Goal: Task Accomplishment & Management: Use online tool/utility

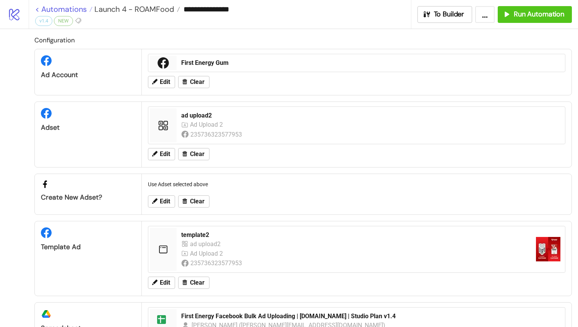
click at [39, 7] on link "< Automations" at bounding box center [63, 9] width 57 height 8
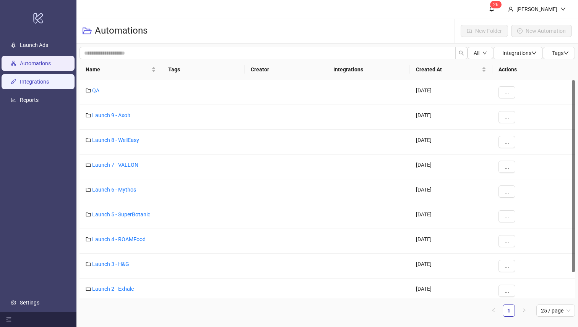
click at [34, 80] on link "Integrations" at bounding box center [34, 82] width 29 height 6
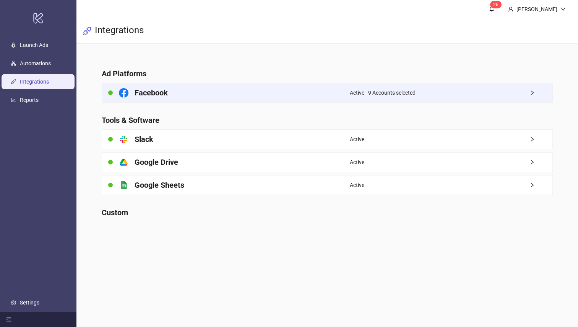
click at [199, 88] on div "Facebook" at bounding box center [225, 92] width 247 height 19
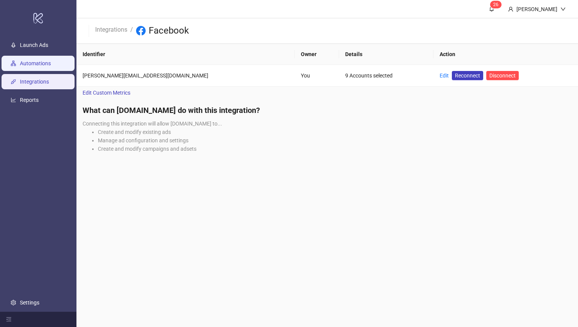
click at [46, 63] on link "Automations" at bounding box center [35, 64] width 31 height 6
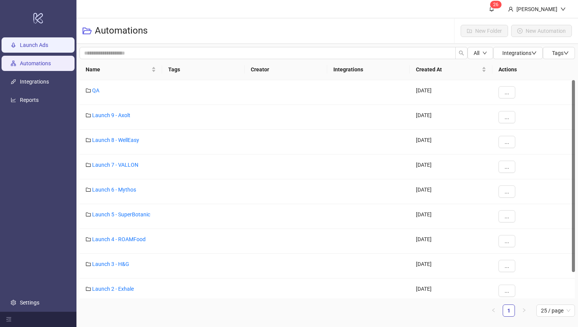
click at [48, 48] on link "Launch Ads" at bounding box center [34, 45] width 28 height 6
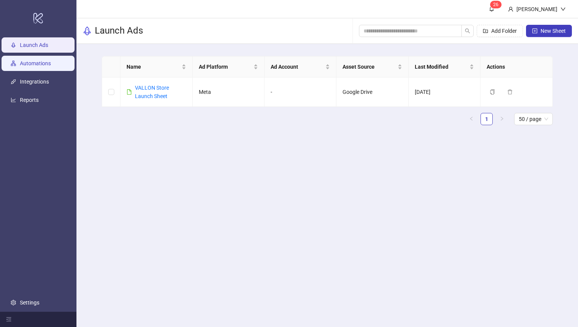
click at [46, 67] on link "Automations" at bounding box center [35, 64] width 31 height 6
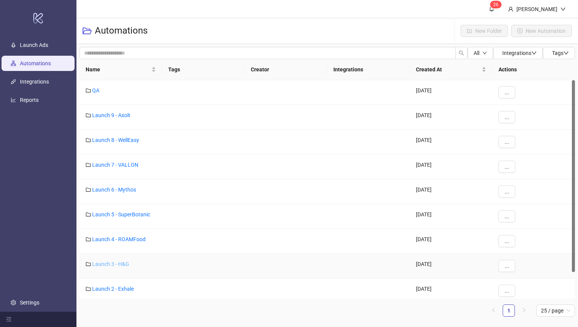
scroll to position [30, 0]
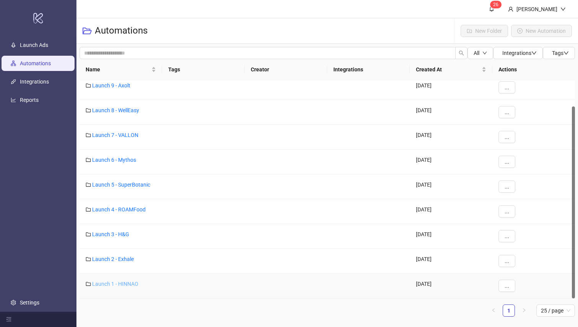
click at [119, 283] on link "Launch 1 - HINNAO" at bounding box center [115, 284] width 46 height 6
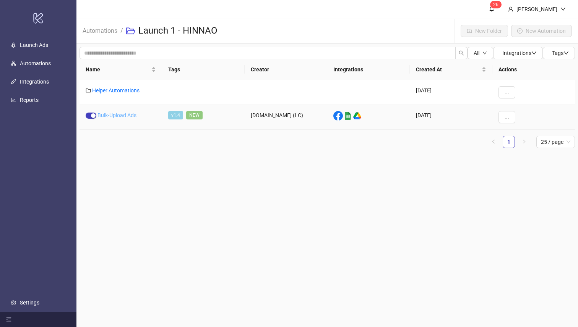
click at [117, 114] on link "Bulk-Upload Ads" at bounding box center [116, 115] width 39 height 6
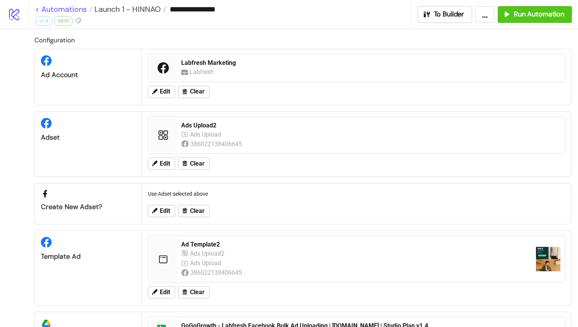
click at [39, 10] on link "< Automations" at bounding box center [63, 9] width 57 height 8
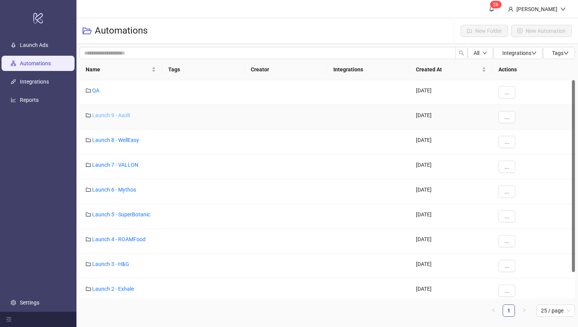
click at [116, 116] on link "Launch 9 - Axolt" at bounding box center [111, 115] width 38 height 6
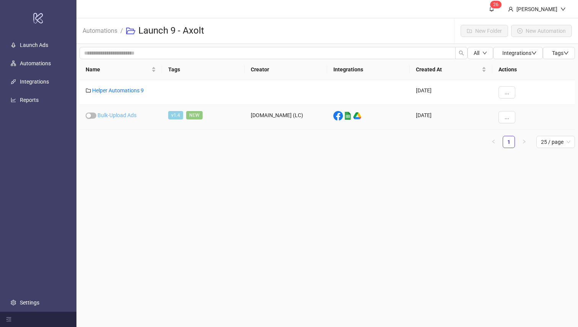
click at [119, 114] on link "Bulk-Upload Ads" at bounding box center [116, 115] width 39 height 6
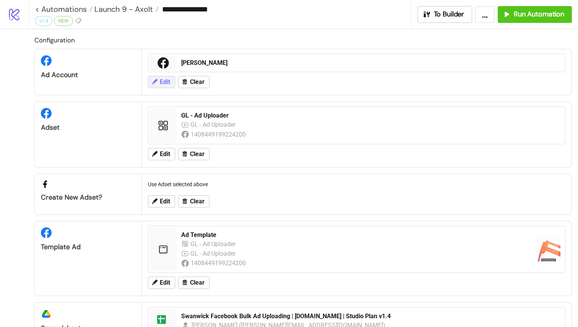
click at [165, 82] on span "Edit" at bounding box center [165, 82] width 10 height 7
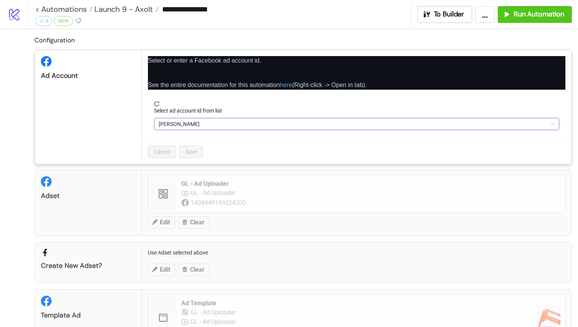
click at [181, 126] on span "Jeremy Test" at bounding box center [357, 123] width 396 height 11
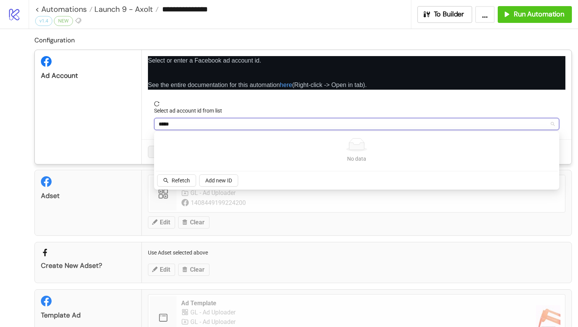
type input "*****"
click at [113, 104] on div "Ad Account" at bounding box center [88, 107] width 107 height 114
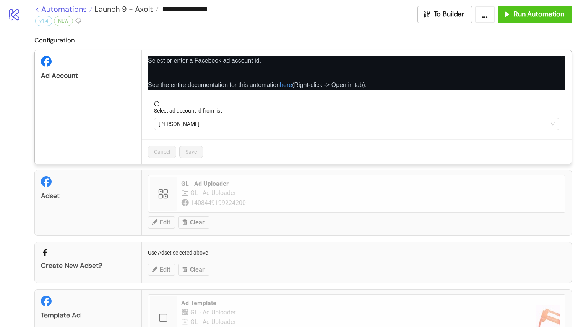
click at [37, 7] on div "**********" at bounding box center [289, 163] width 578 height 327
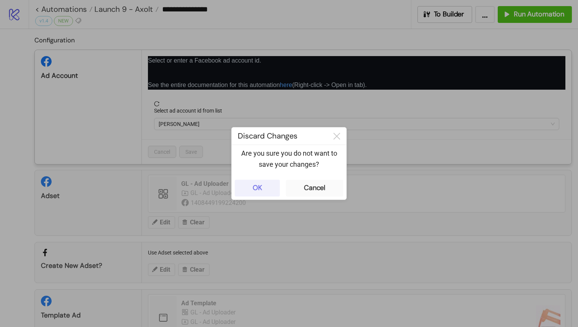
click at [262, 189] on button "OK" at bounding box center [257, 188] width 45 height 17
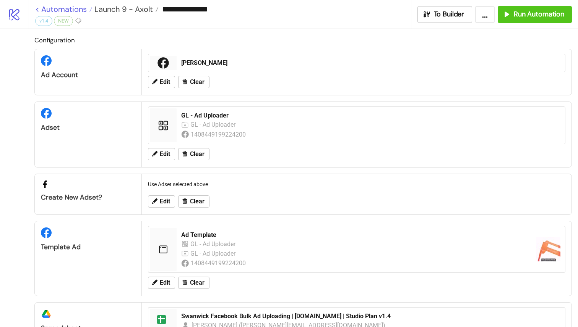
click at [37, 10] on link "< Automations" at bounding box center [63, 9] width 57 height 8
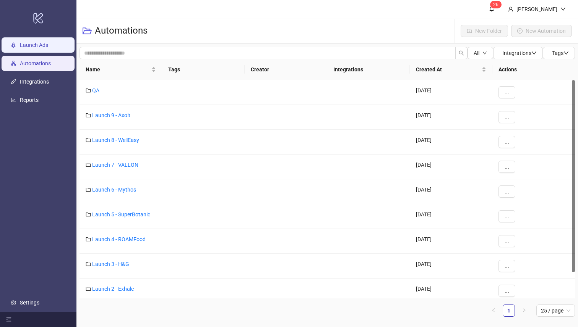
click at [48, 44] on link "Launch Ads" at bounding box center [34, 45] width 28 height 6
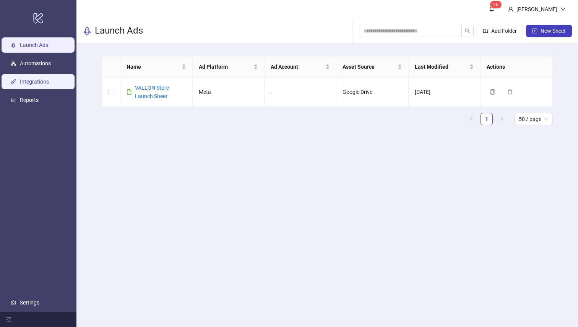
click at [31, 79] on link "Integrations" at bounding box center [34, 82] width 29 height 6
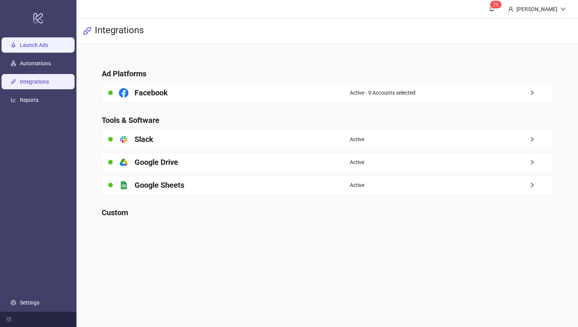
click at [40, 44] on link "Launch Ads" at bounding box center [34, 45] width 28 height 6
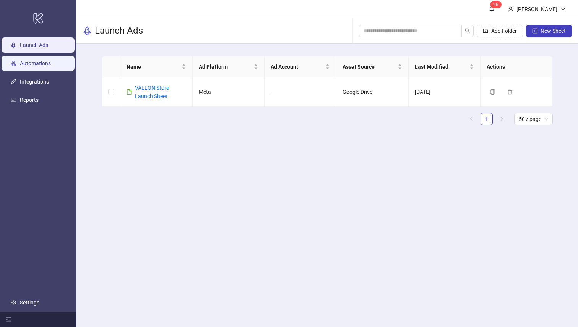
click at [42, 61] on link "Automations" at bounding box center [35, 64] width 31 height 6
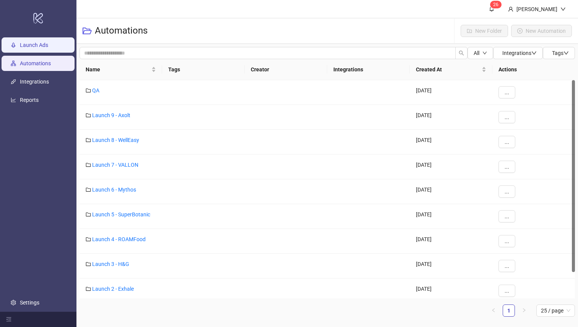
click at [45, 49] on link "Launch Ads" at bounding box center [34, 45] width 28 height 6
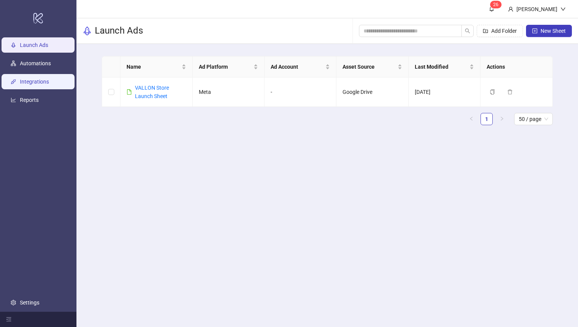
click at [44, 81] on link "Integrations" at bounding box center [34, 82] width 29 height 6
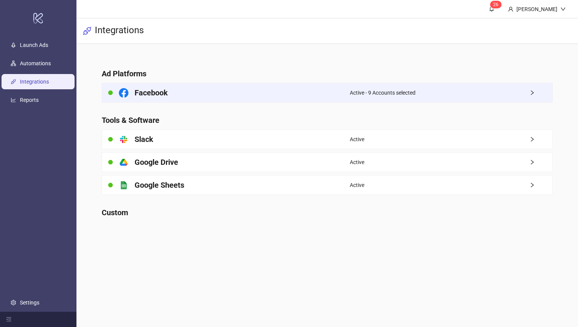
click at [187, 93] on div "Facebook" at bounding box center [225, 92] width 247 height 19
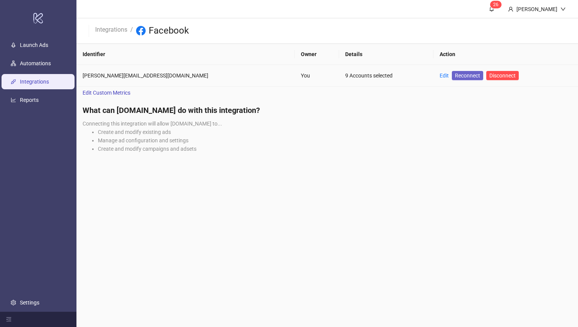
click at [455, 74] on span "Reconnect" at bounding box center [467, 75] width 25 height 8
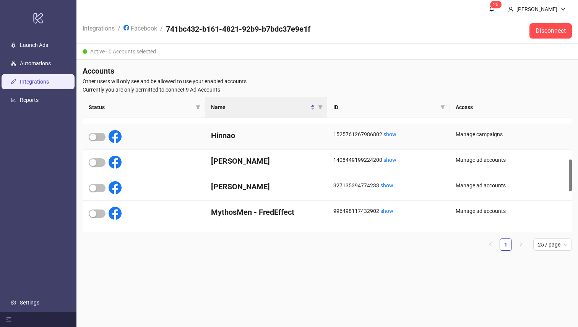
scroll to position [140, 0]
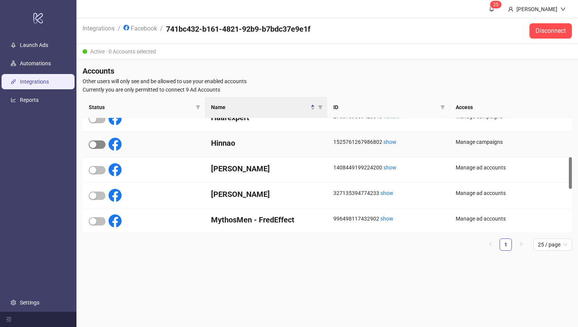
click at [93, 145] on div "button" at bounding box center [92, 144] width 7 height 7
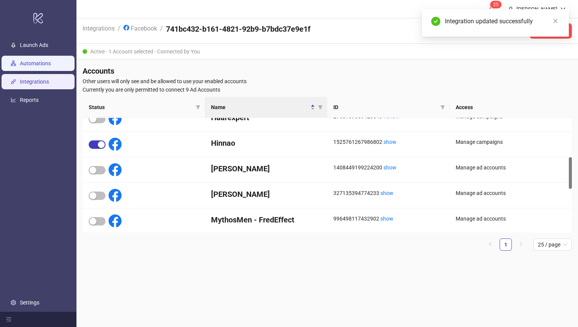
click at [20, 62] on link "Automations" at bounding box center [35, 64] width 31 height 6
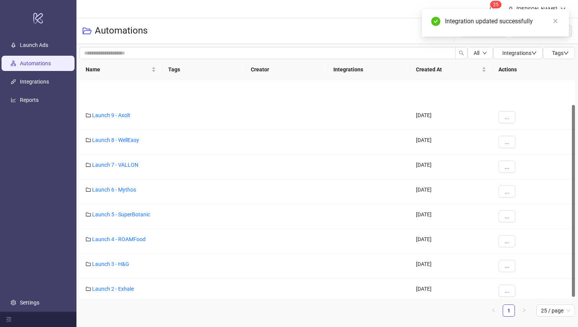
scroll to position [30, 0]
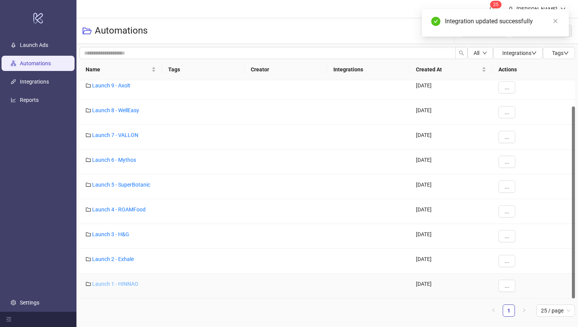
click at [118, 282] on link "Launch 1 - HINNAO" at bounding box center [115, 284] width 46 height 6
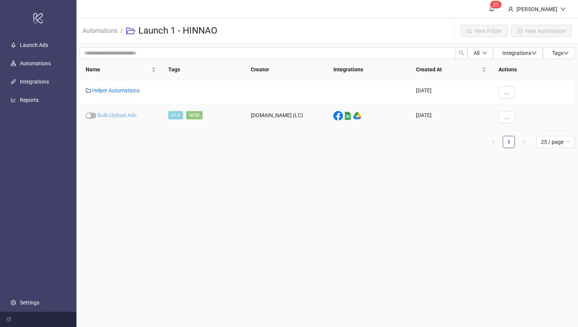
click at [113, 113] on link "Bulk-Upload Ads" at bounding box center [116, 115] width 39 height 6
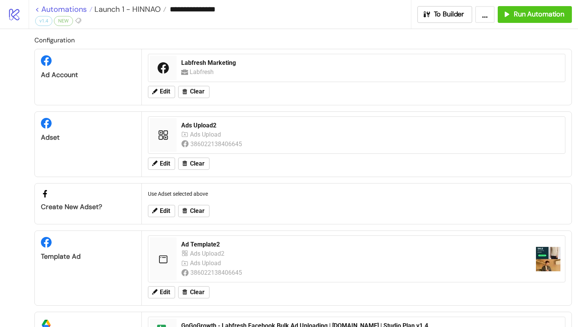
click at [35, 10] on link "< Automations" at bounding box center [63, 9] width 57 height 8
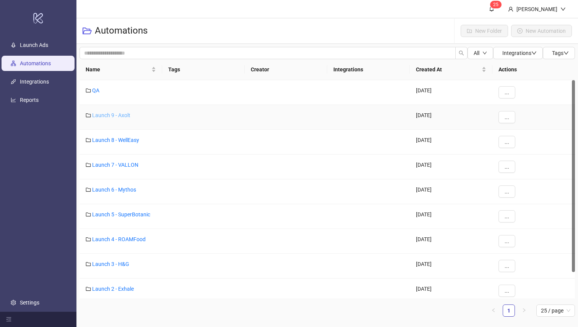
click at [112, 115] on link "Launch 9 - Axolt" at bounding box center [111, 115] width 38 height 6
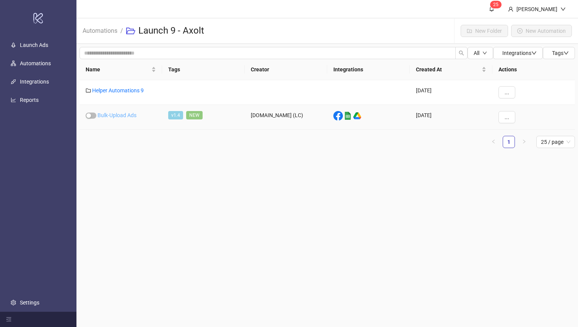
click at [114, 116] on link "Bulk-Upload Ads" at bounding box center [116, 115] width 39 height 6
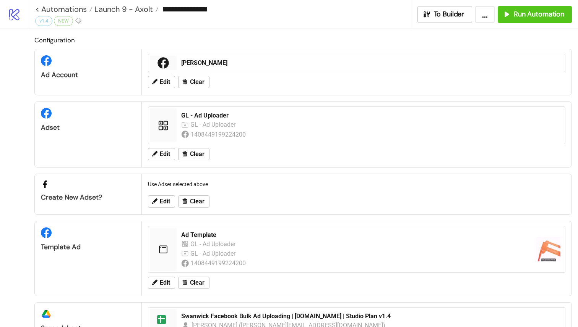
drag, startPoint x: 172, startPoint y: 95, endPoint x: 157, endPoint y: 91, distance: 15.5
click at [157, 91] on div "Edit Clear" at bounding box center [356, 82] width 423 height 20
click at [160, 84] on span "Edit" at bounding box center [165, 82] width 10 height 7
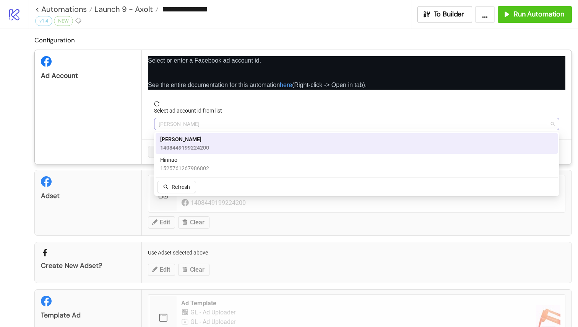
click at [203, 122] on span "Jeremy Test" at bounding box center [357, 123] width 396 height 11
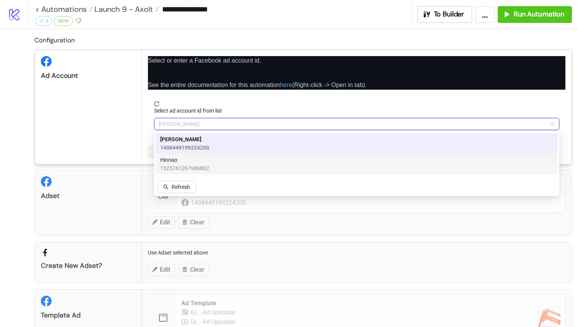
click at [206, 159] on span "Hinnao" at bounding box center [184, 160] width 49 height 8
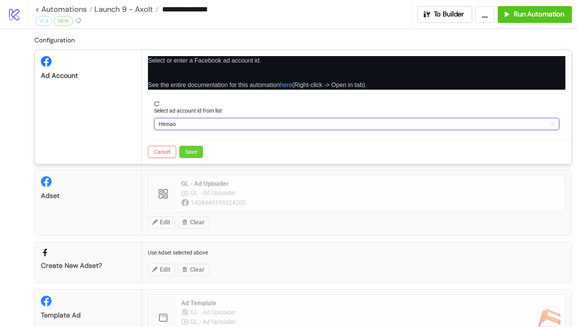
click at [186, 149] on span "Save" at bounding box center [190, 152] width 11 height 6
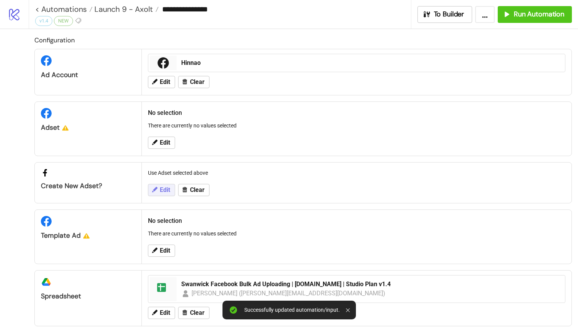
click at [167, 193] on span "Edit" at bounding box center [165, 190] width 10 height 7
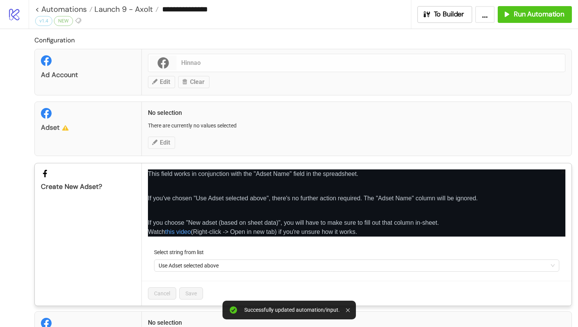
scroll to position [31, 0]
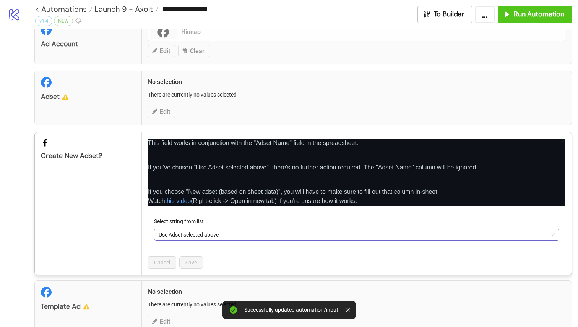
click at [225, 231] on span "Use Adset selected above" at bounding box center [357, 234] width 396 height 11
click at [197, 232] on span "Use Adset selected above" at bounding box center [357, 234] width 396 height 11
click at [36, 234] on div "Create new adset?" at bounding box center [88, 204] width 107 height 142
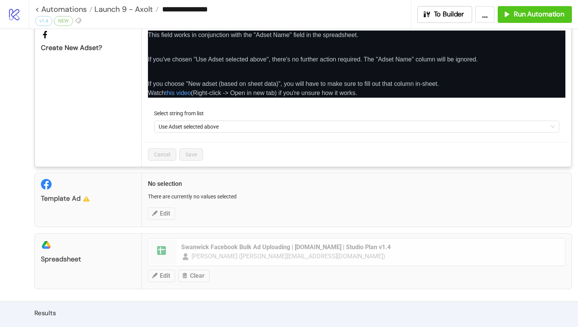
scroll to position [146, 0]
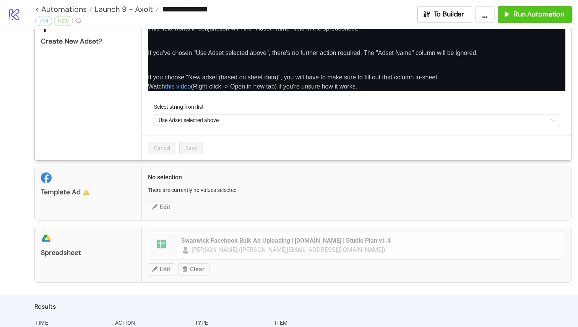
click at [26, 183] on div "**********" at bounding box center [289, 163] width 578 height 327
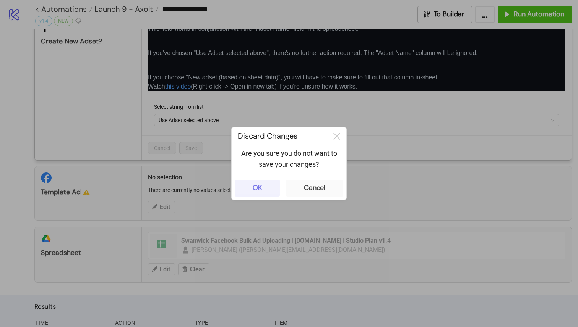
click at [260, 191] on div "OK" at bounding box center [257, 188] width 10 height 9
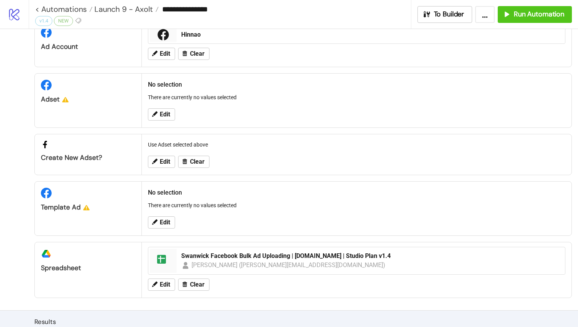
scroll to position [17, 0]
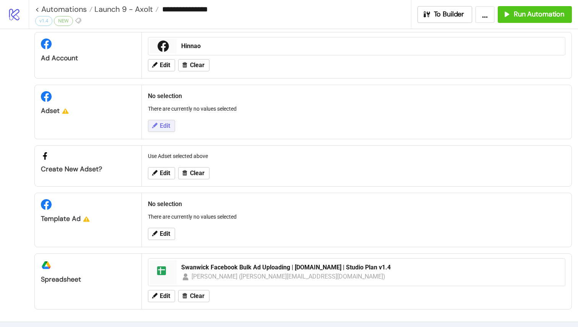
click at [163, 123] on span "Edit" at bounding box center [165, 126] width 10 height 7
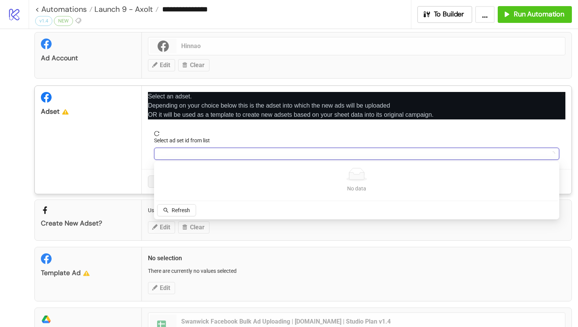
click at [202, 154] on input "Select ad set id from list" at bounding box center [353, 153] width 389 height 11
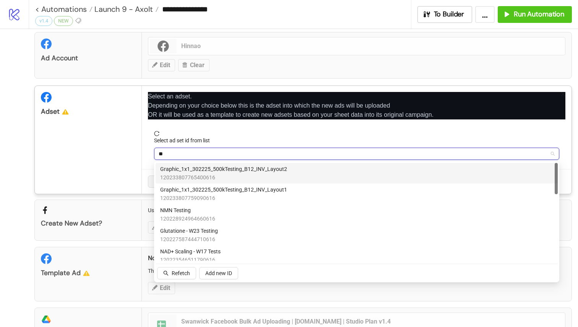
type input "*"
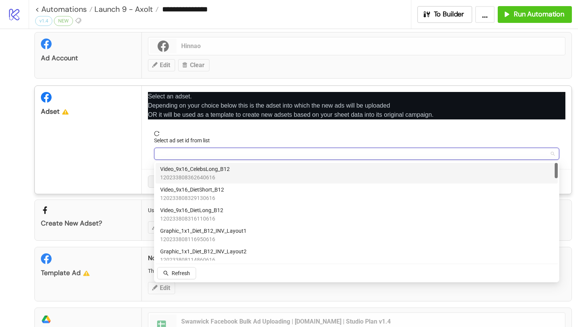
type input "*"
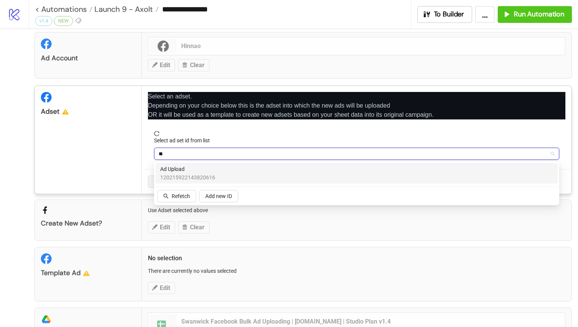
type input "***"
click at [182, 175] on span "120215922143820616" at bounding box center [187, 177] width 55 height 8
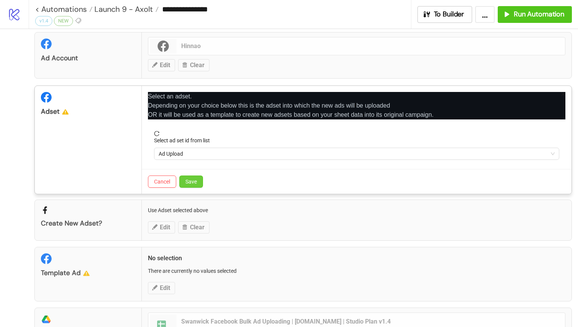
click at [194, 176] on button "Save" at bounding box center [191, 182] width 24 height 12
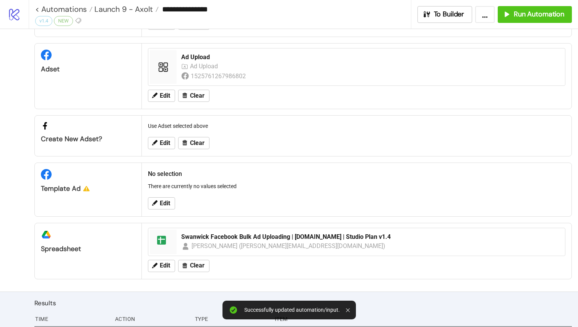
scroll to position [67, 0]
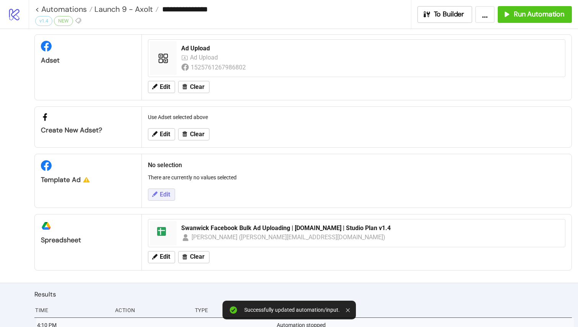
click at [166, 193] on span "Edit" at bounding box center [165, 194] width 10 height 7
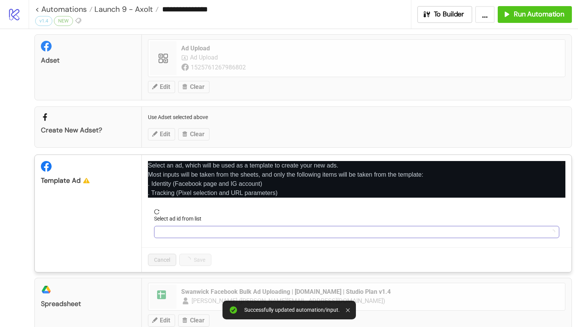
click at [199, 229] on input "Select ad id from list" at bounding box center [353, 232] width 389 height 11
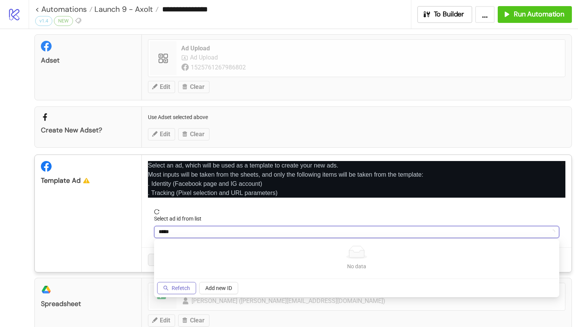
type input "*****"
click at [179, 288] on span "Refetch" at bounding box center [181, 288] width 18 height 6
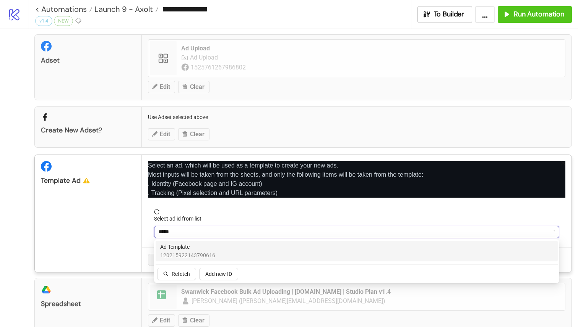
click at [199, 249] on span "Ad Template" at bounding box center [187, 247] width 55 height 8
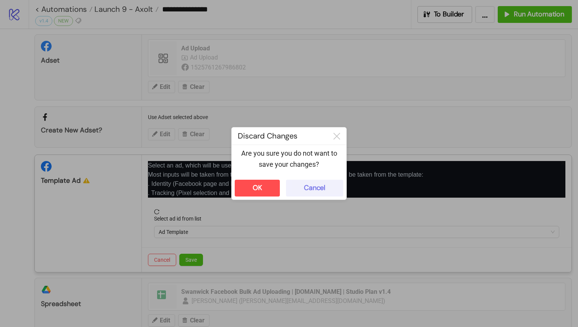
click at [307, 188] on div "Cancel" at bounding box center [314, 188] width 21 height 9
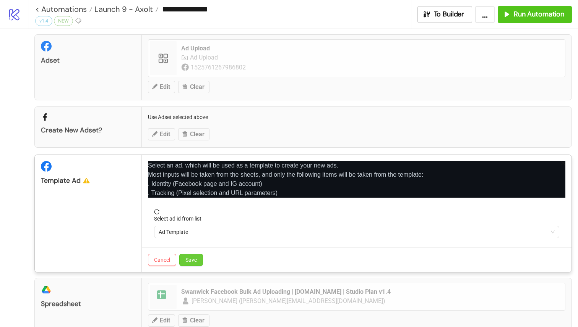
click at [200, 257] on button "Save" at bounding box center [191, 260] width 24 height 12
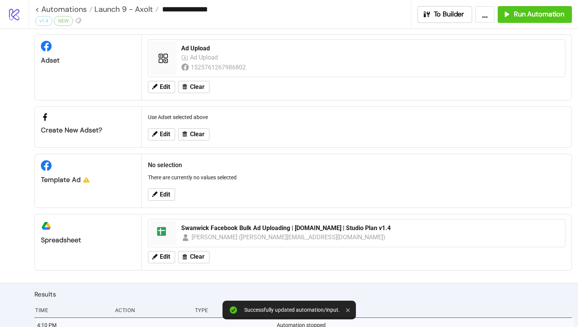
scroll to position [94, 0]
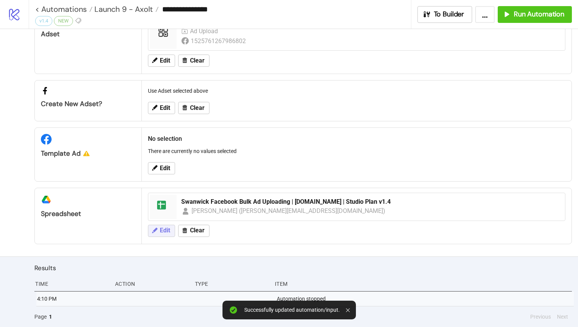
click at [165, 235] on button "Edit" at bounding box center [161, 231] width 27 height 12
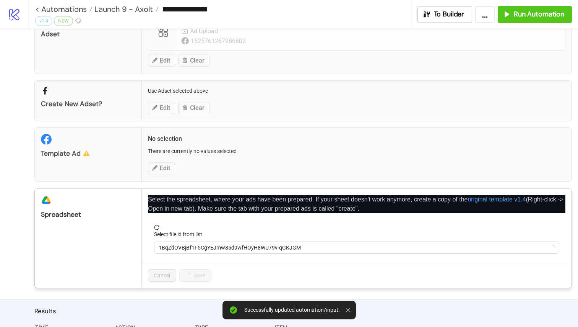
click at [179, 256] on form "Select file id from list 1BqZdOVBjBf1F5CgYEJmw85d9wfHOyH8WU79v-qGKJGM" at bounding box center [356, 244] width 417 height 38
click at [193, 243] on span "1BqZdOVBjBf1F5CgYEJmw85d9wfHOyH8WU79v-qGKJGM" at bounding box center [357, 247] width 396 height 11
click at [222, 245] on span "Swanwick Facebook Bulk Ad Uploading | Kitchn.io | Studio Plan v1.4" at bounding box center [357, 247] width 396 height 11
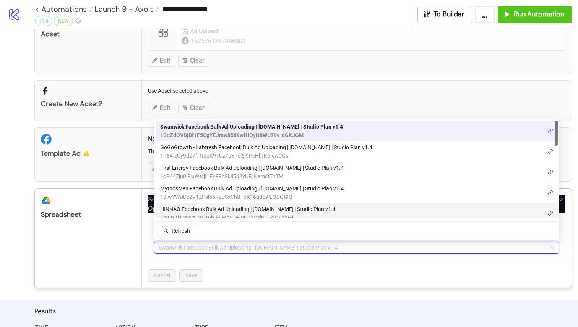
click at [215, 209] on span "HINNAO Facebook Bulk Ad Uploading | [DOMAIN_NAME] | Studio Plan v1.4" at bounding box center [247, 209] width 175 height 8
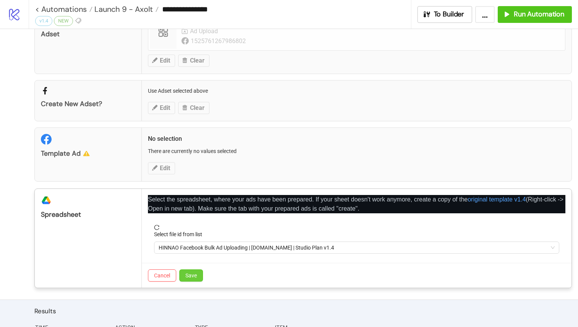
click at [197, 275] on span "Save" at bounding box center [190, 276] width 11 height 6
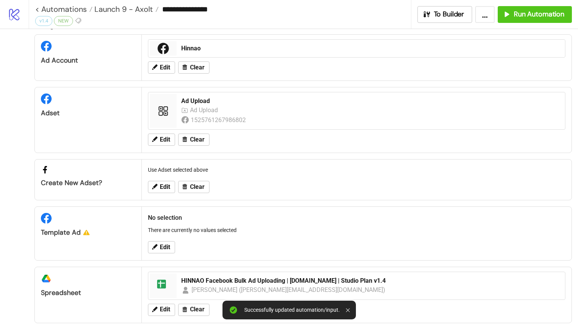
scroll to position [0, 0]
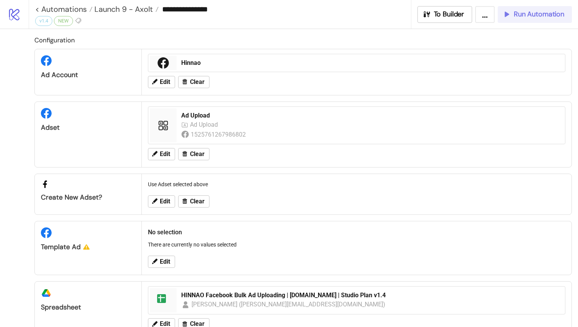
click at [540, 19] on button "Run Automation" at bounding box center [534, 14] width 74 height 17
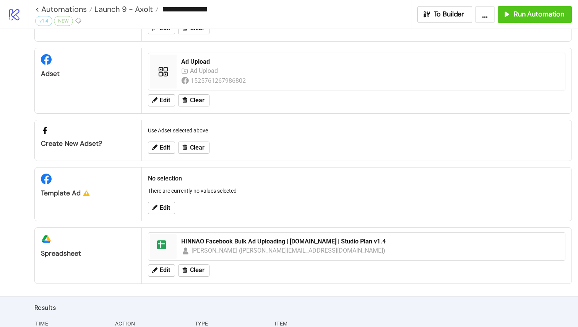
scroll to position [55, 0]
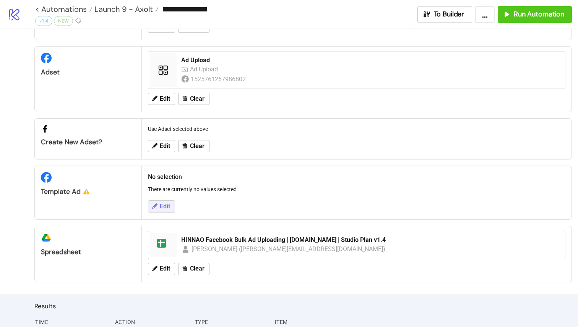
click at [162, 206] on span "Edit" at bounding box center [165, 206] width 10 height 7
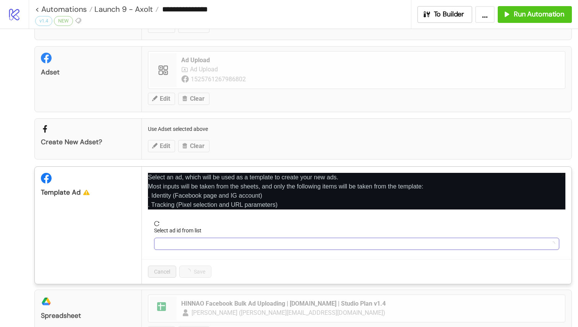
click at [191, 244] on input "Select ad id from list" at bounding box center [353, 243] width 389 height 11
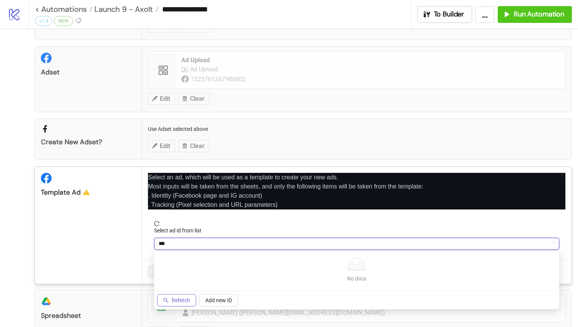
type input "***"
click at [183, 300] on span "Refetch" at bounding box center [181, 301] width 18 height 6
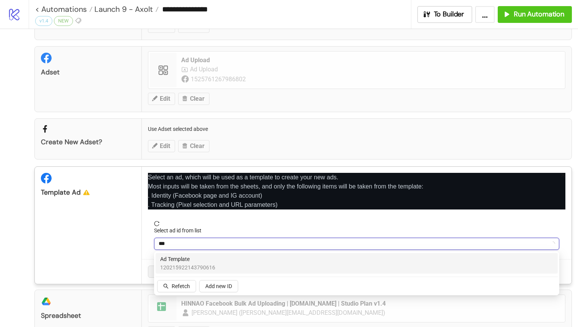
click at [206, 264] on span "120215922143790616" at bounding box center [187, 268] width 55 height 8
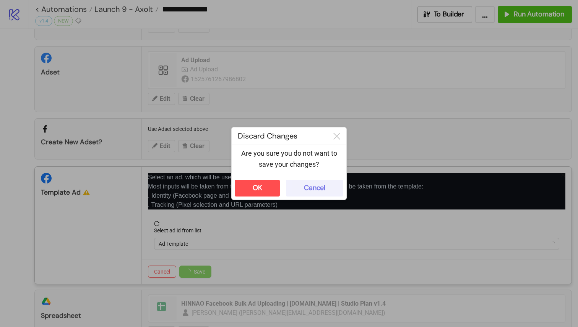
click at [306, 185] on div "Cancel" at bounding box center [314, 188] width 21 height 9
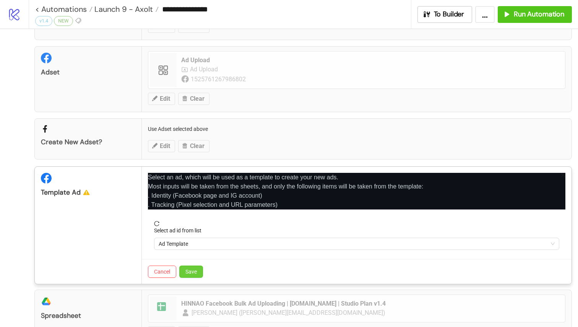
click at [188, 273] on span "Save" at bounding box center [190, 272] width 11 height 6
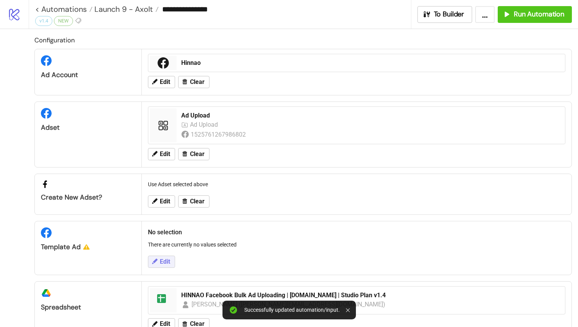
scroll to position [25, 0]
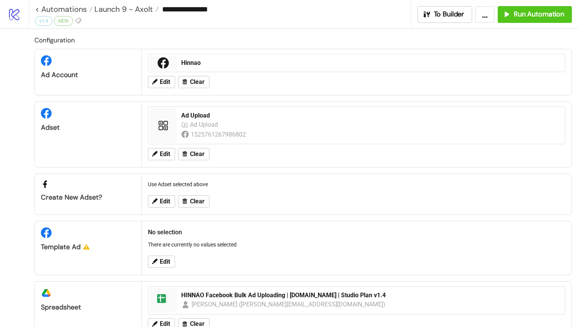
scroll to position [11, 0]
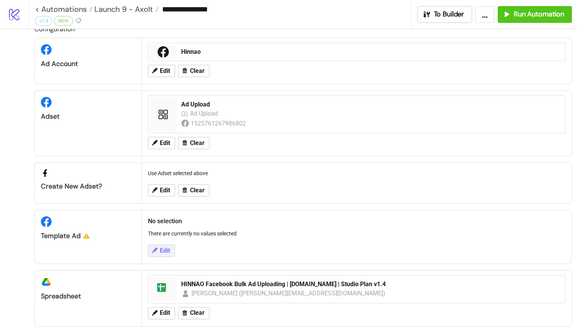
click at [163, 248] on span "Edit" at bounding box center [165, 251] width 10 height 7
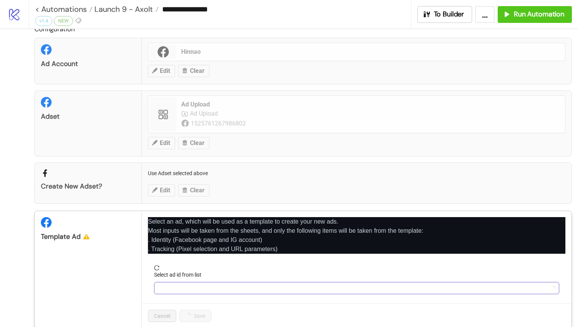
click at [174, 283] on input "Select ad id from list" at bounding box center [353, 288] width 389 height 11
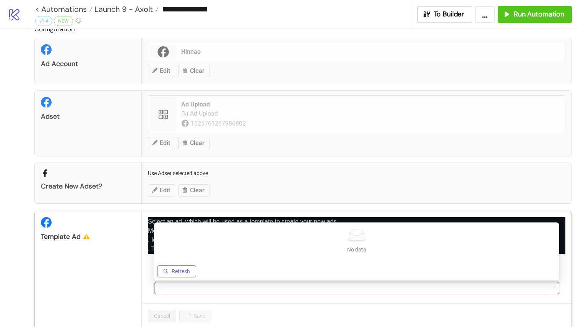
click at [191, 274] on button "Refresh" at bounding box center [176, 271] width 39 height 12
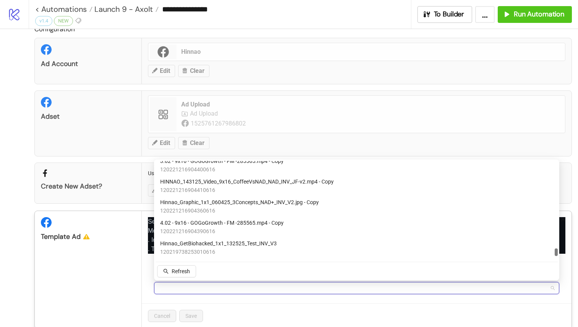
scroll to position [3905, 0]
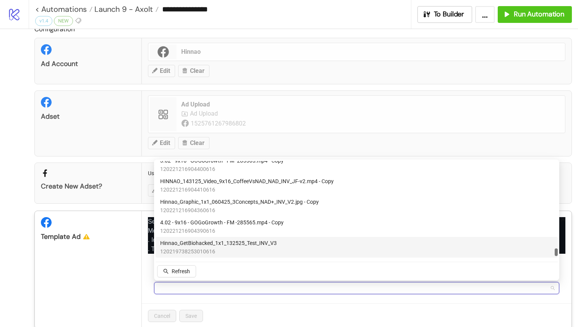
click at [192, 286] on input "Select ad id from list" at bounding box center [353, 288] width 389 height 11
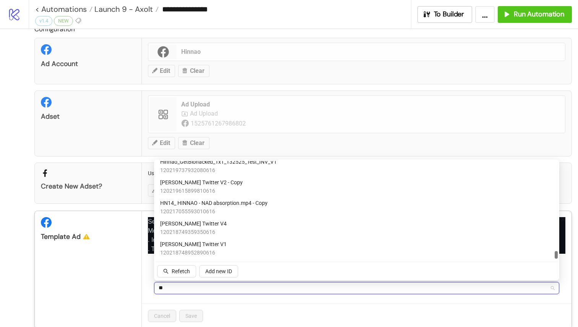
scroll to position [335, 0]
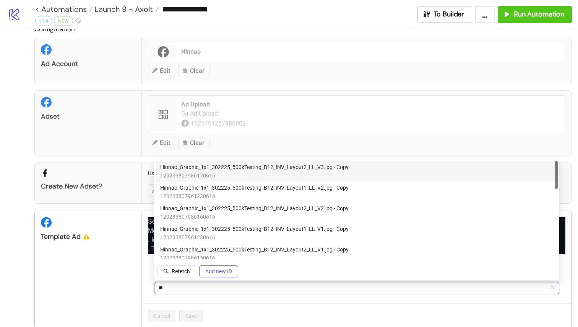
type input "*"
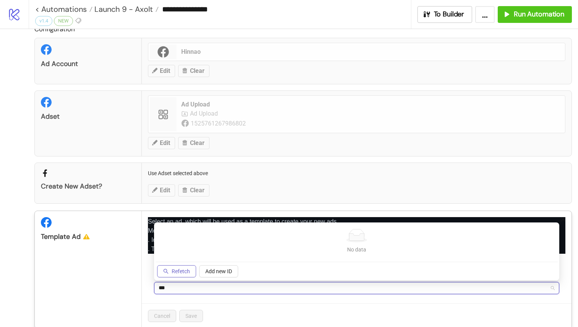
type input "***"
click at [175, 272] on span "Refetch" at bounding box center [181, 272] width 18 height 6
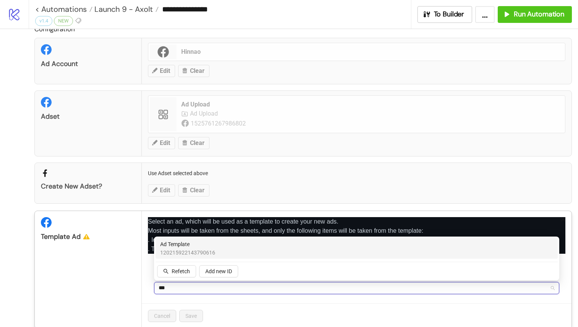
click at [195, 255] on span "120215922143790616" at bounding box center [187, 253] width 55 height 8
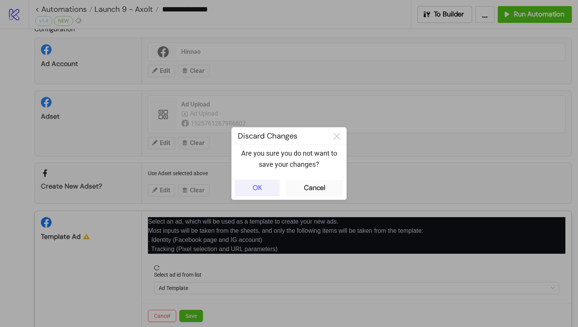
click at [260, 193] on button "OK" at bounding box center [257, 188] width 45 height 17
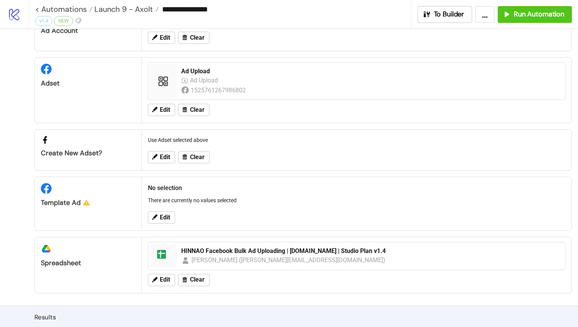
scroll to position [52, 0]
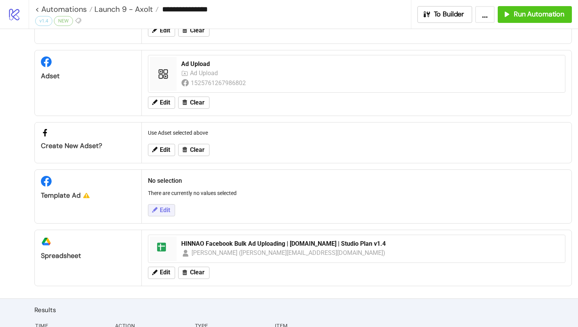
click at [165, 209] on span "Edit" at bounding box center [165, 210] width 10 height 7
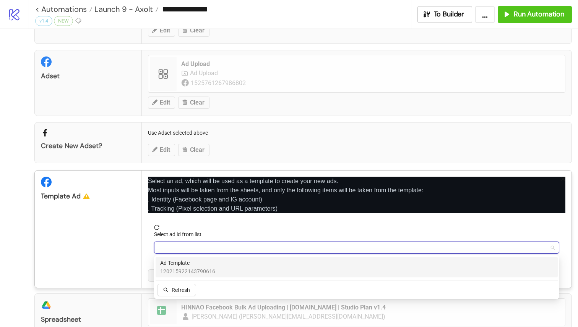
click at [194, 248] on input "Select ad id from list" at bounding box center [353, 247] width 389 height 11
click at [190, 264] on span "Ad Template" at bounding box center [187, 263] width 55 height 8
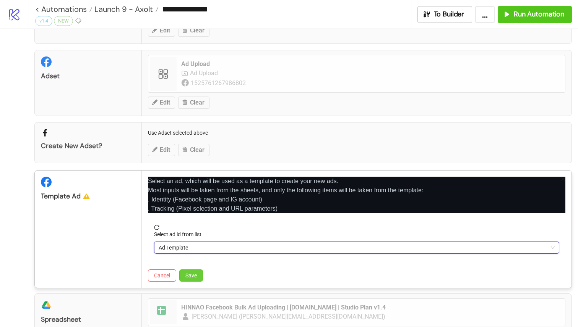
click at [188, 280] on button "Save" at bounding box center [191, 276] width 24 height 12
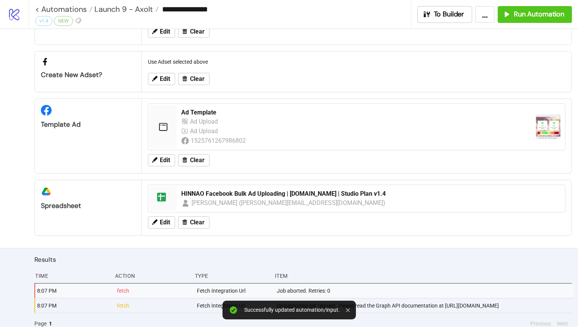
scroll to position [129, 0]
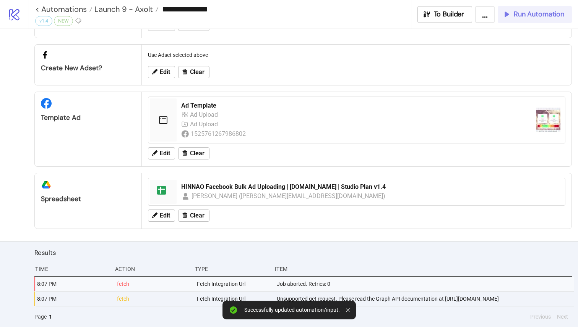
click at [512, 13] on div "Run Automation" at bounding box center [533, 14] width 62 height 9
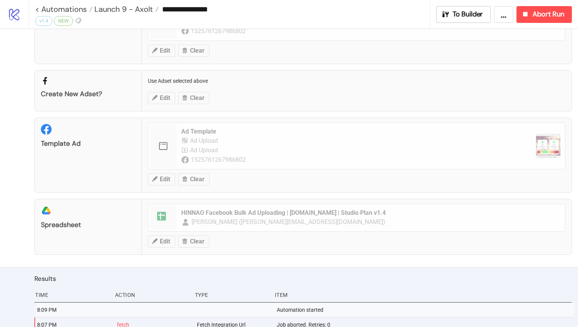
scroll to position [144, 0]
